Goal: Check status: Check status

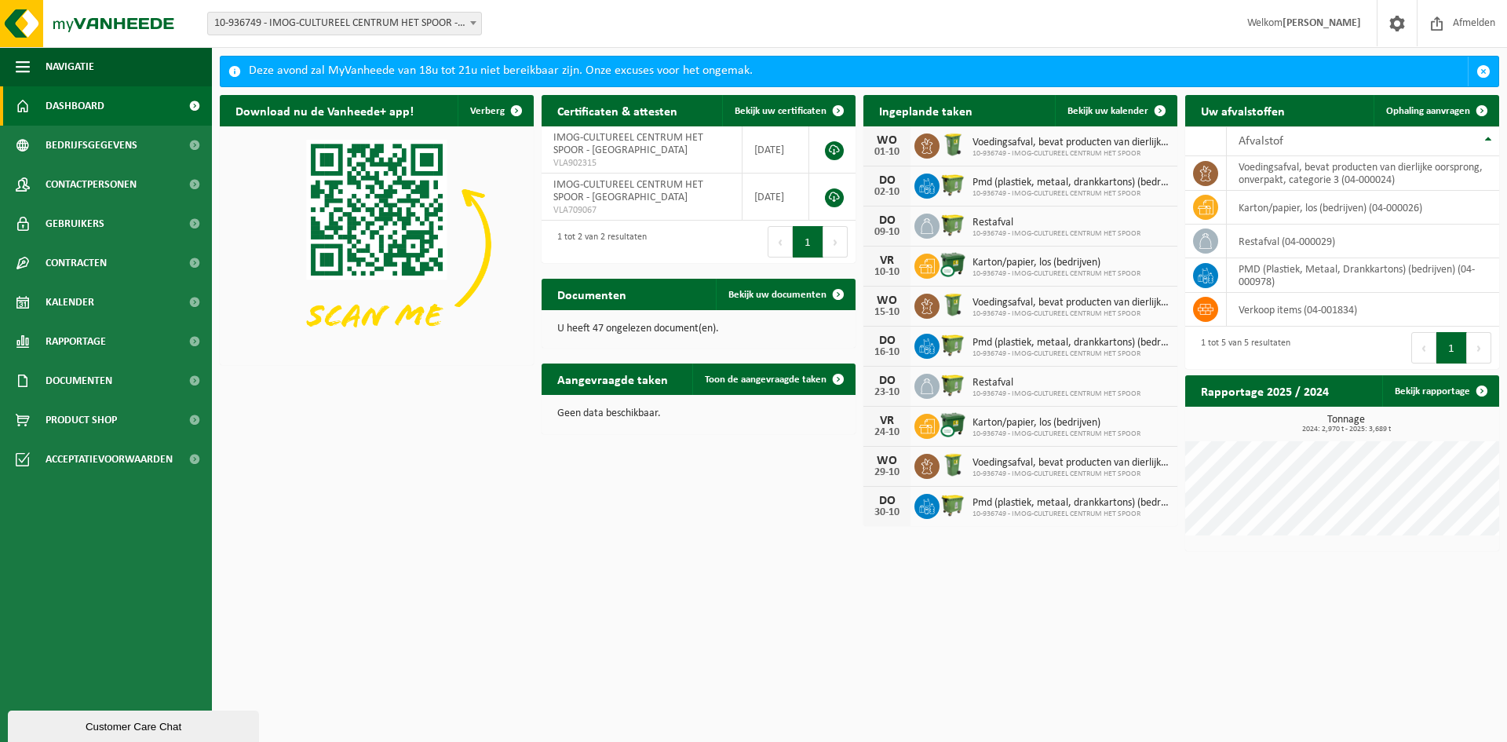
click at [363, 26] on span "10-936749 - IMOG-CULTUREEL CENTRUM HET SPOOR - [GEOGRAPHIC_DATA]" at bounding box center [344, 24] width 273 height 22
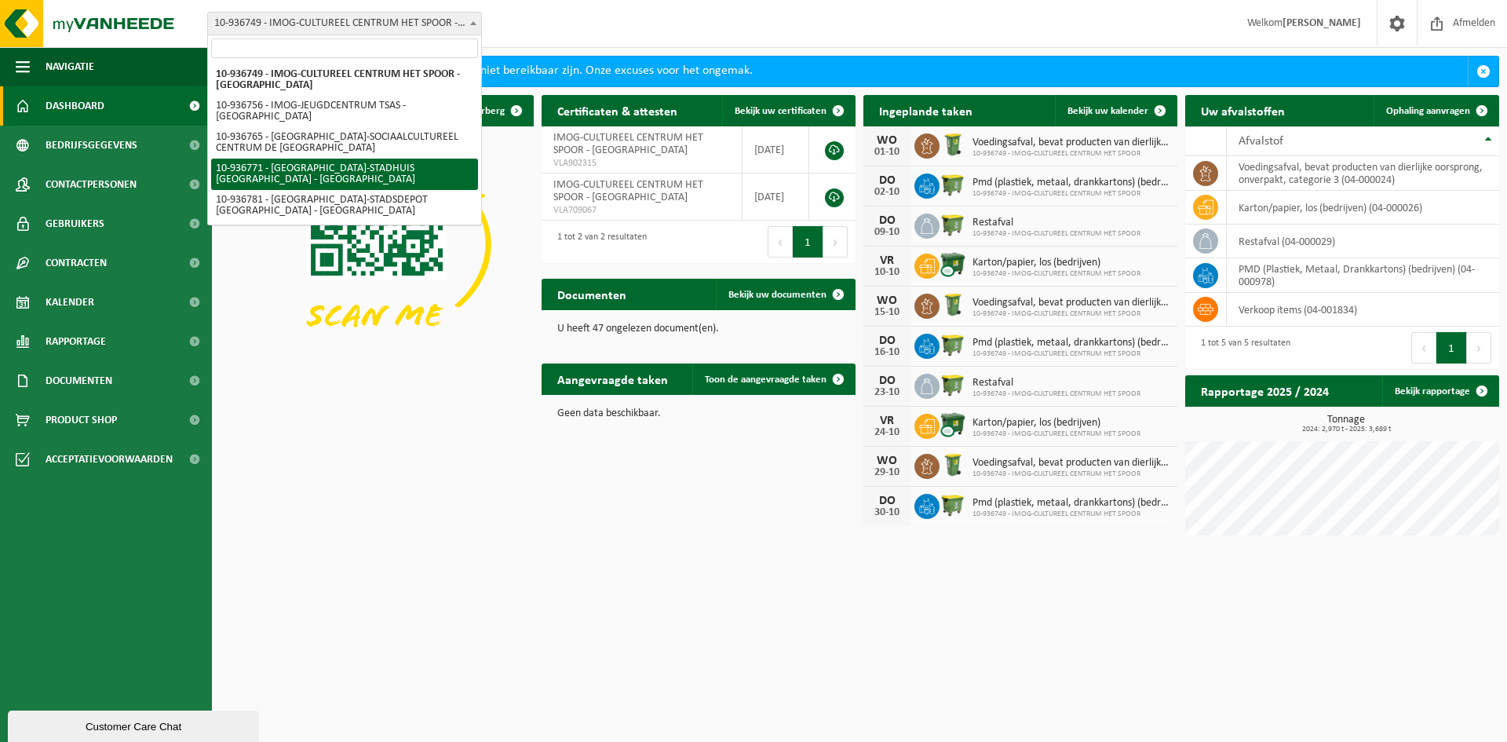
select select "137252"
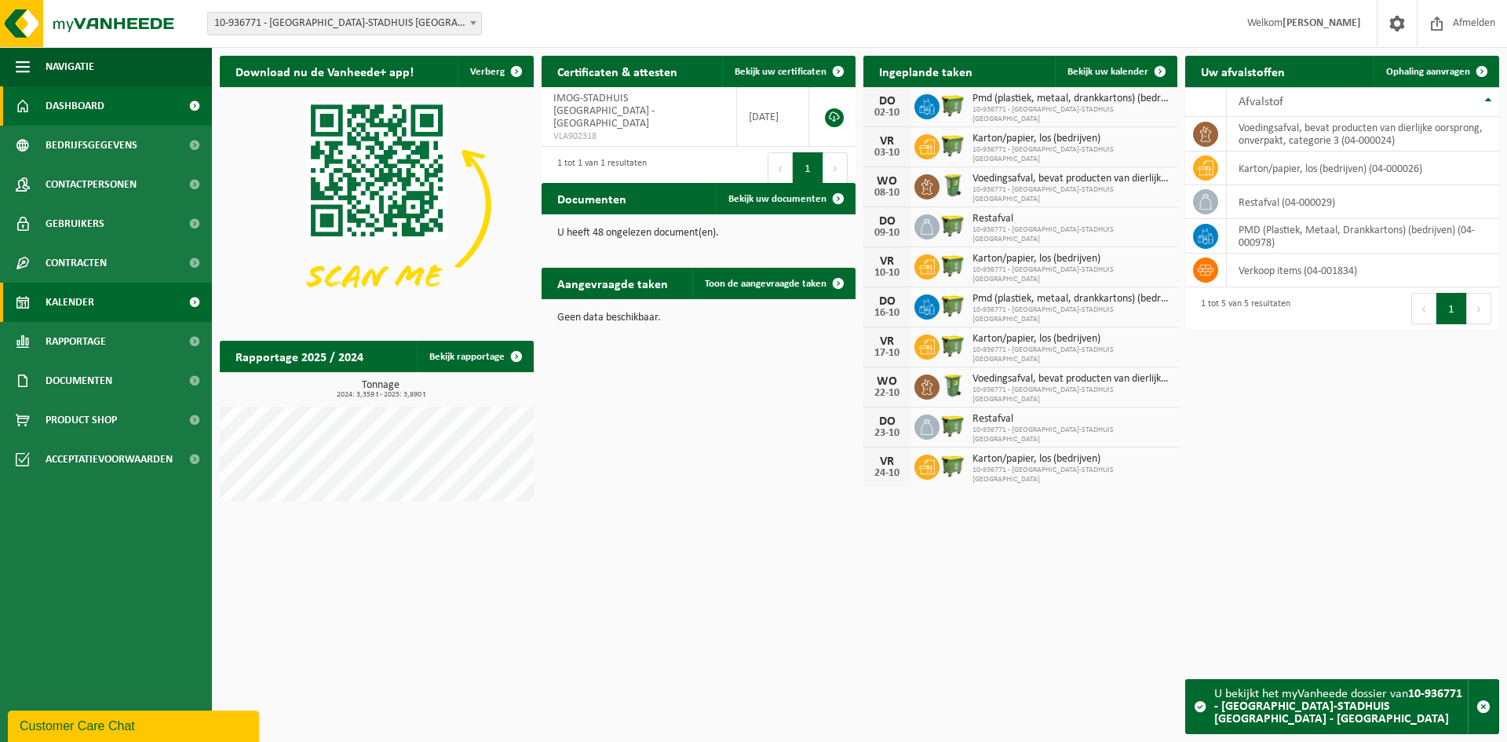
click at [60, 309] on span "Kalender" at bounding box center [70, 302] width 49 height 39
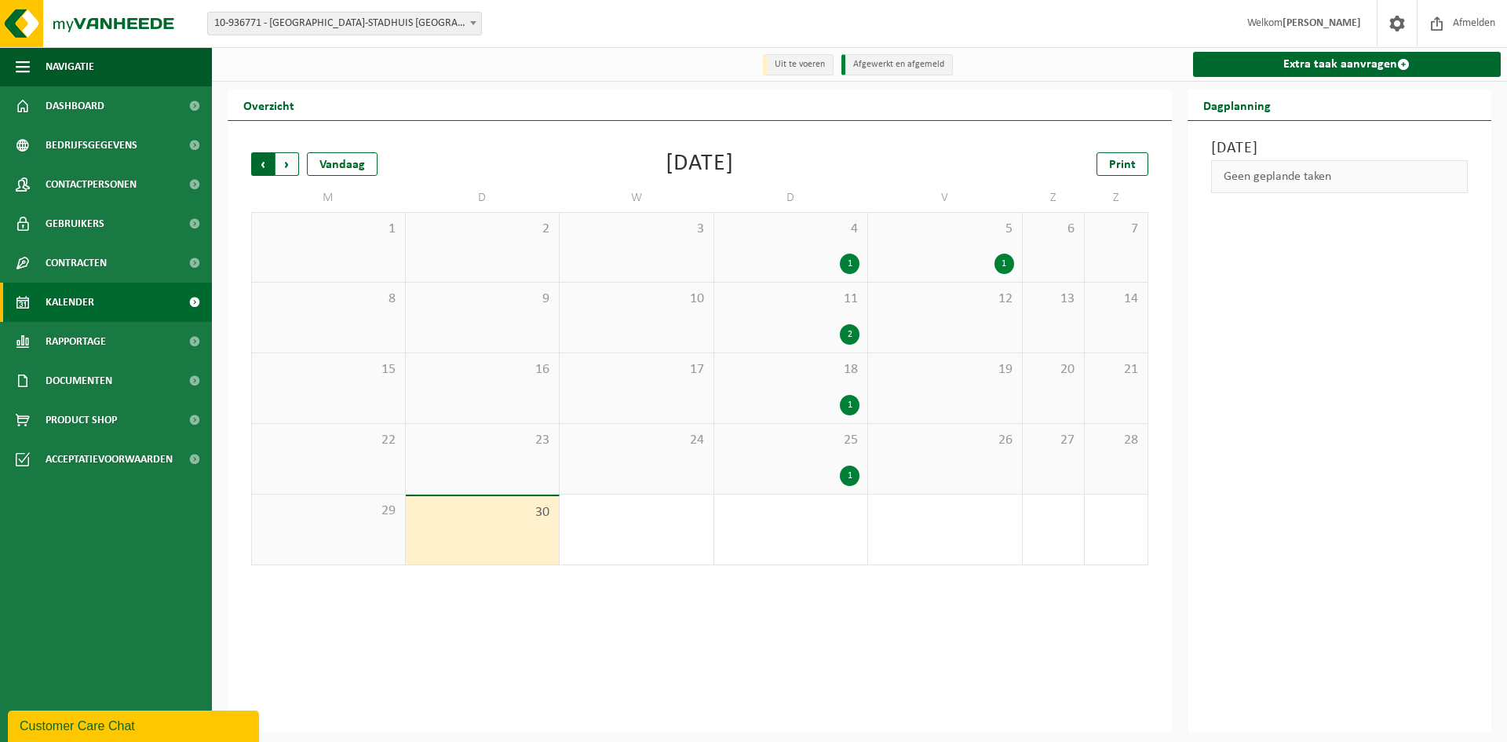
click at [293, 174] on span "Volgende" at bounding box center [288, 164] width 24 height 24
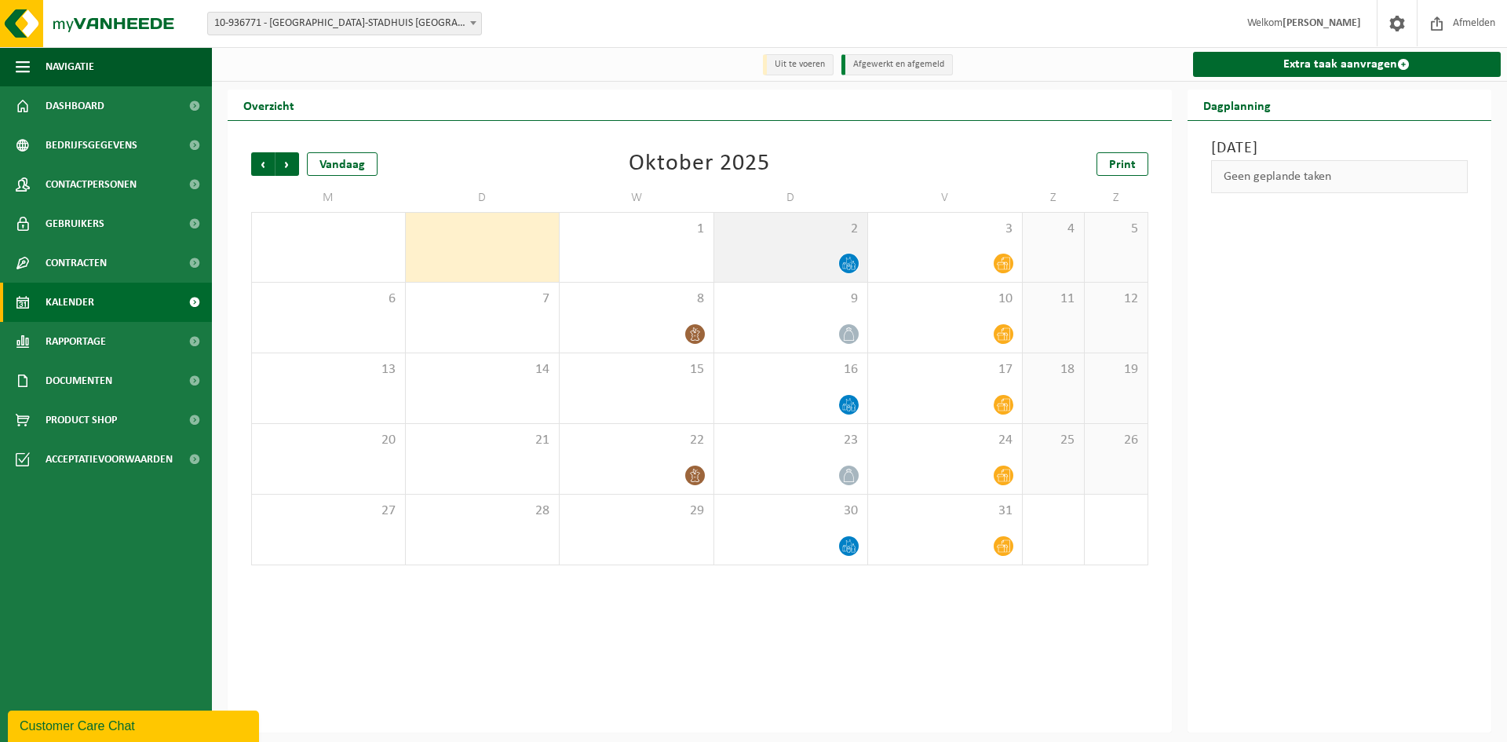
click at [795, 234] on span "2" at bounding box center [791, 229] width 138 height 17
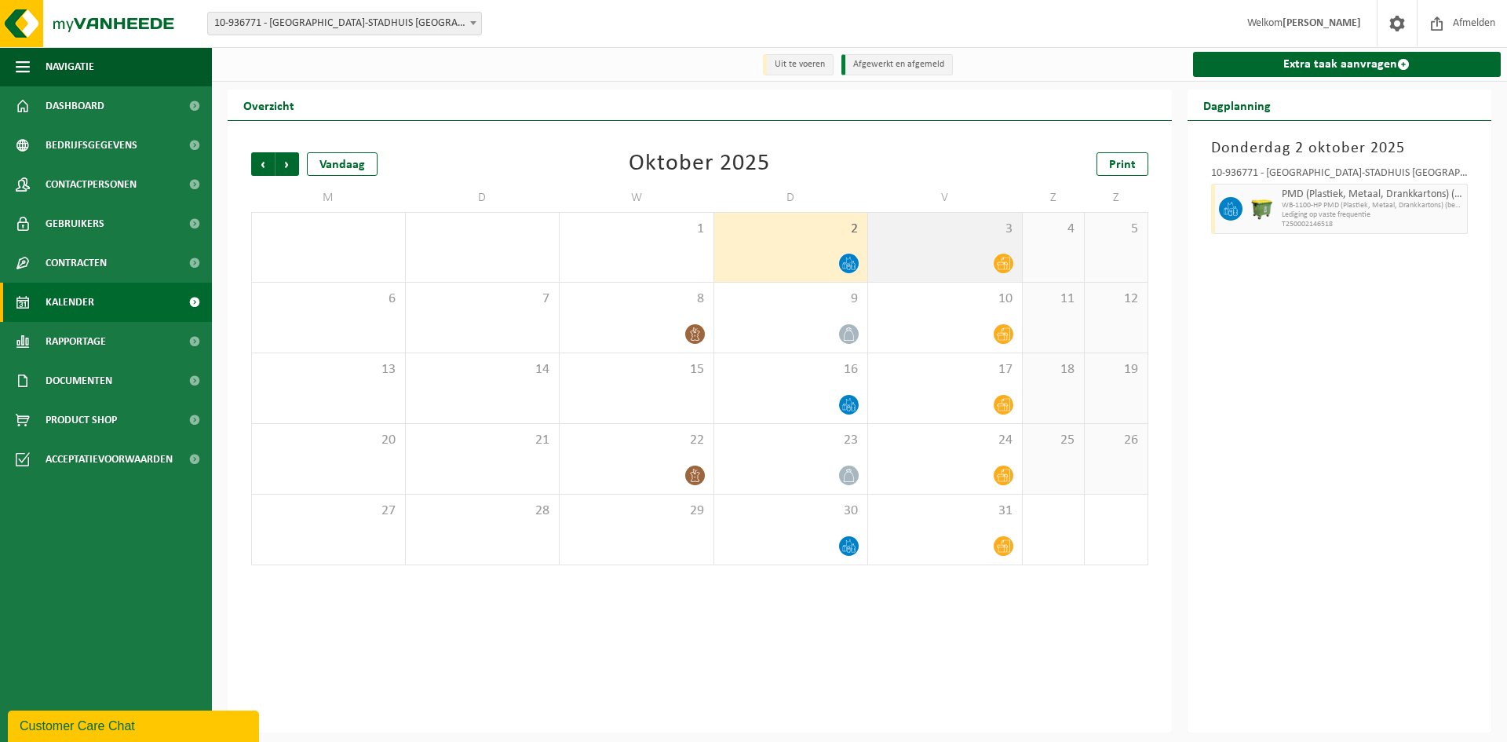
click at [926, 246] on div "3" at bounding box center [945, 247] width 154 height 69
